Goal: Task Accomplishment & Management: Complete application form

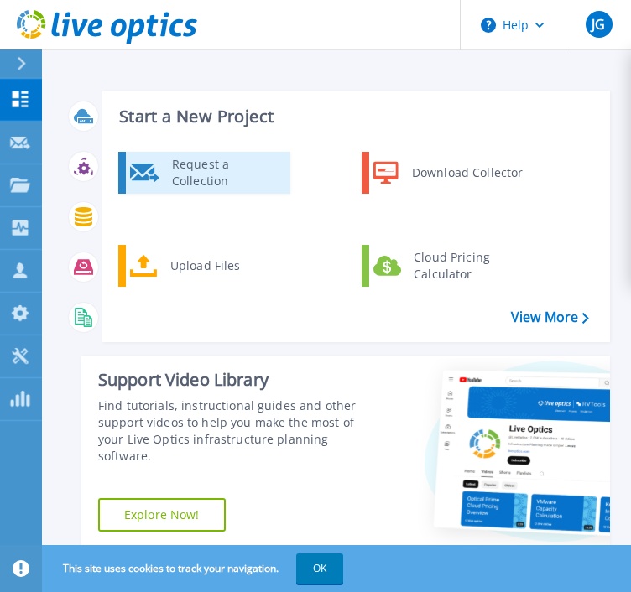
click at [235, 180] on div "Request a Collection" at bounding box center [225, 173] width 122 height 34
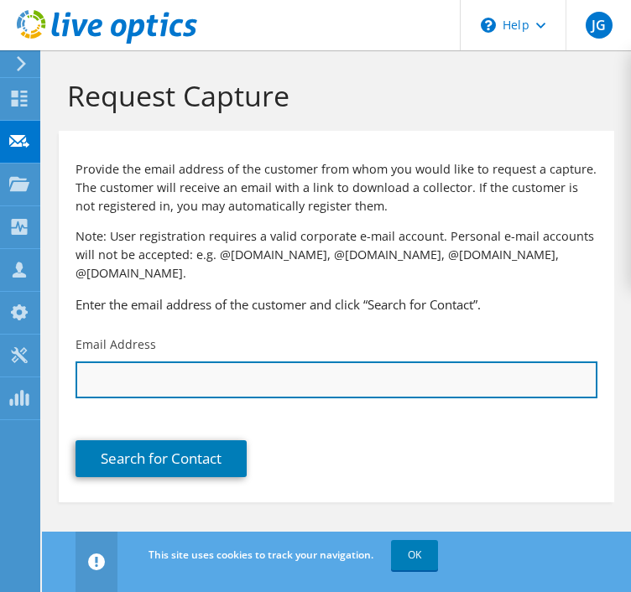
click at [217, 361] on input "text" at bounding box center [336, 379] width 522 height 37
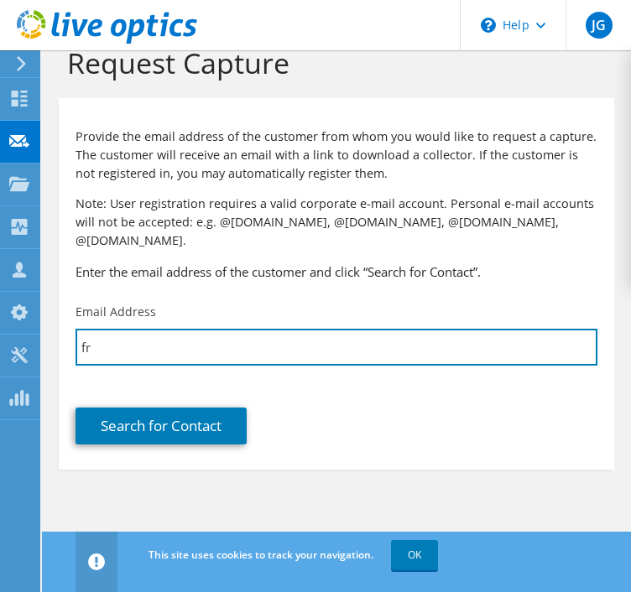
scroll to position [67, 0]
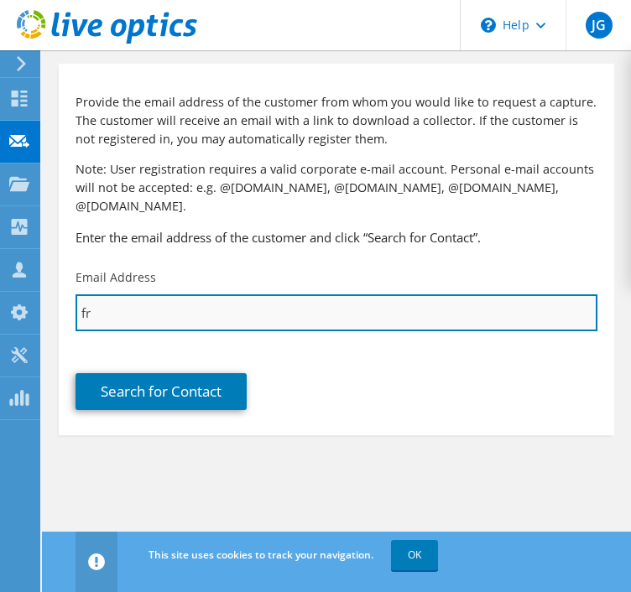
type input "f"
paste input "fmutolo@cityofutica.com"
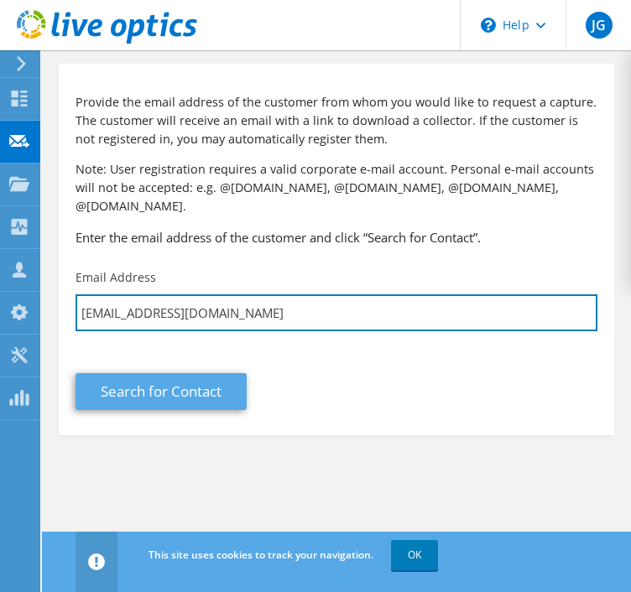
type input "fmutolo@cityofutica.com"
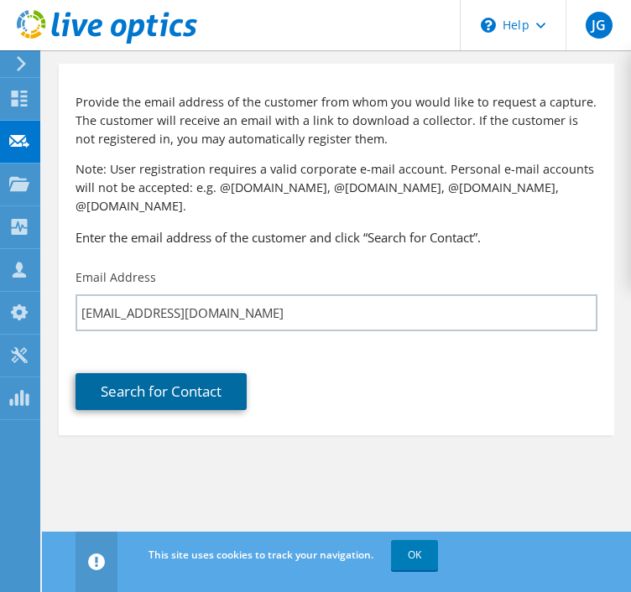
click at [179, 373] on link "Search for Contact" at bounding box center [160, 391] width 171 height 37
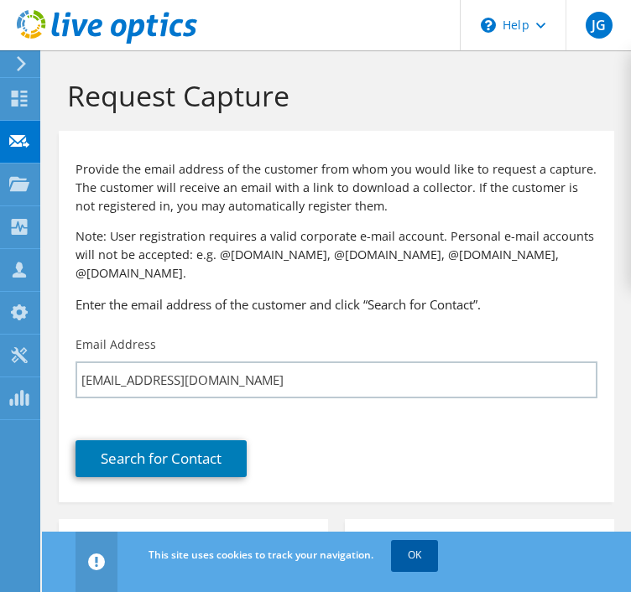
click at [417, 547] on link "OK" at bounding box center [414, 555] width 47 height 30
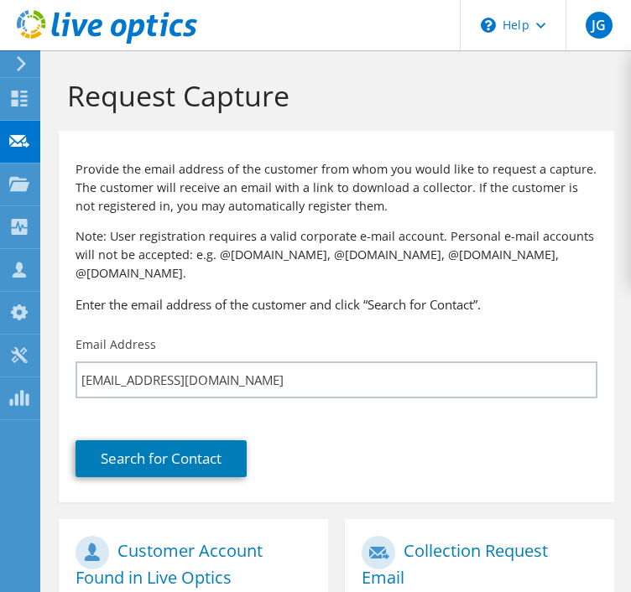
scroll to position [112, 0]
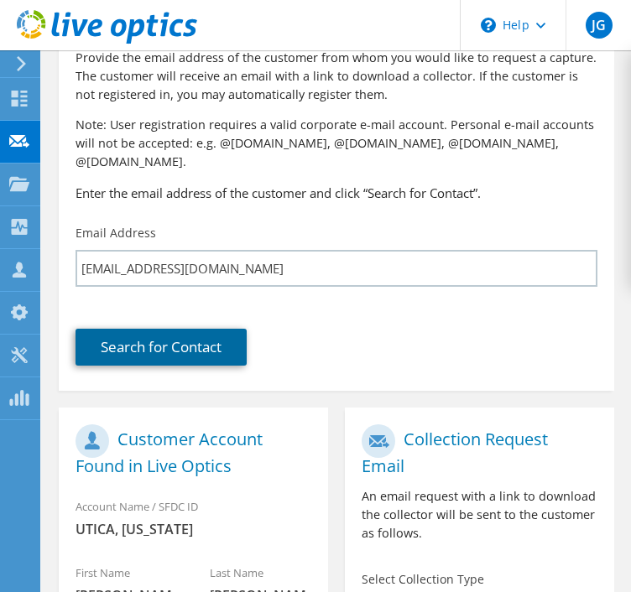
click at [154, 333] on link "Search for Contact" at bounding box center [160, 347] width 171 height 37
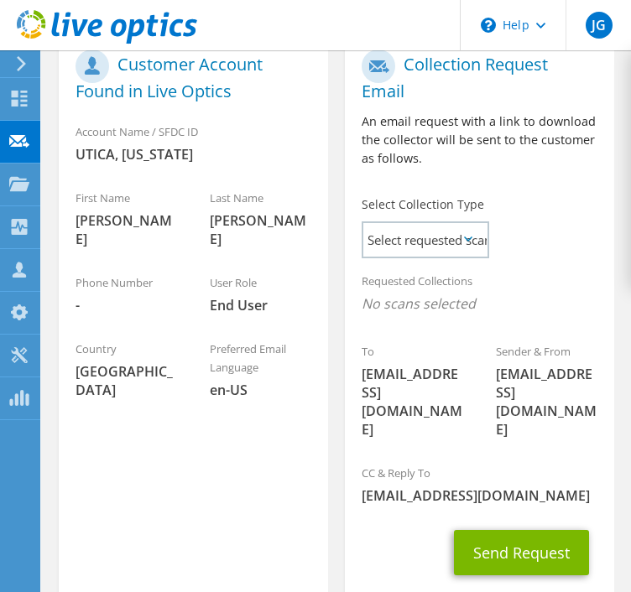
scroll to position [503, 0]
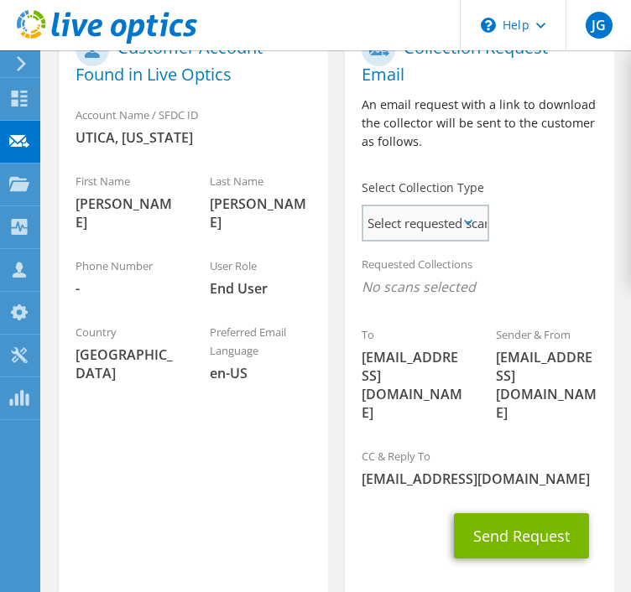
click at [455, 206] on span "Select requested scan types" at bounding box center [424, 223] width 123 height 34
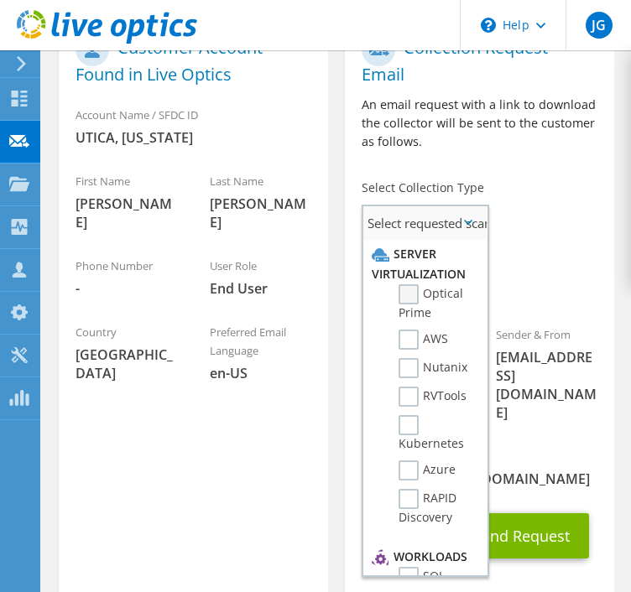
click at [399, 284] on label "Optical Prime" at bounding box center [433, 302] width 71 height 37
click at [0, 0] on input "Optical Prime" at bounding box center [0, 0] width 0 height 0
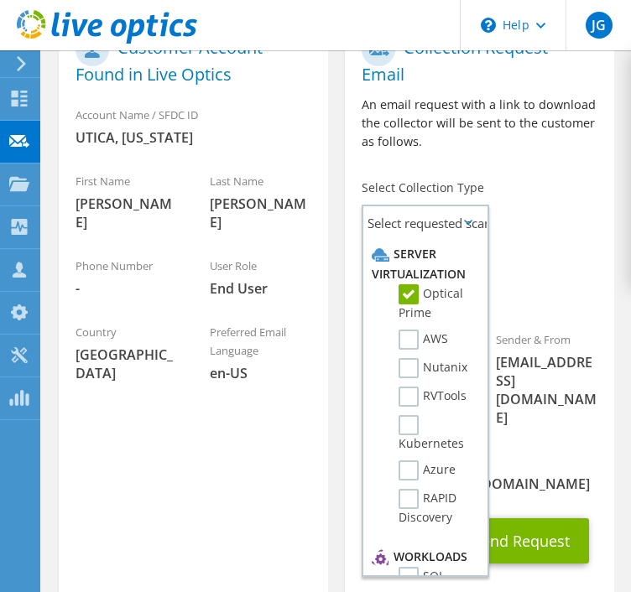
click at [580, 278] on span "Optical Prime" at bounding box center [479, 292] width 236 height 28
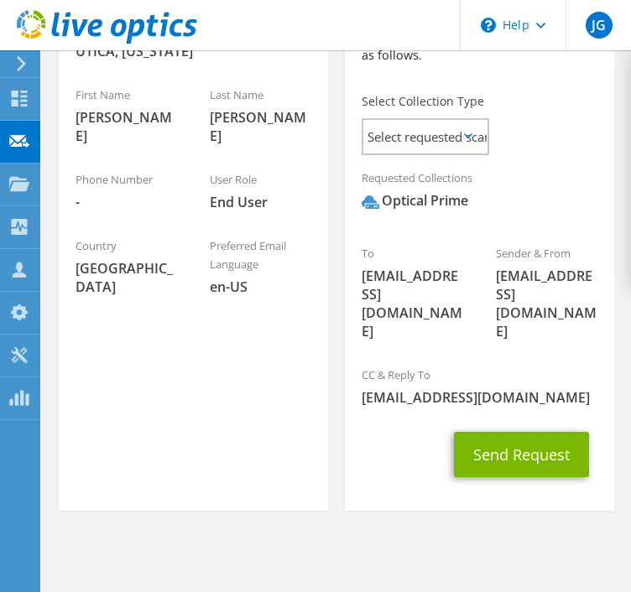
scroll to position [603, 0]
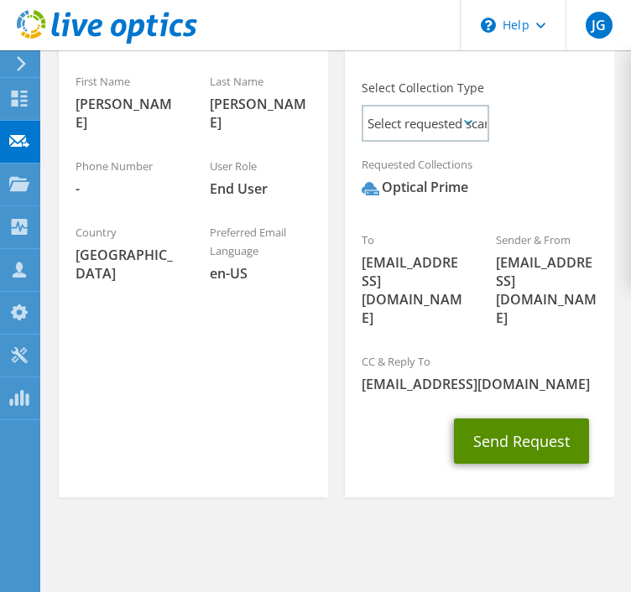
click at [537, 418] on button "Send Request" at bounding box center [521, 440] width 135 height 45
